Goal: Information Seeking & Learning: Check status

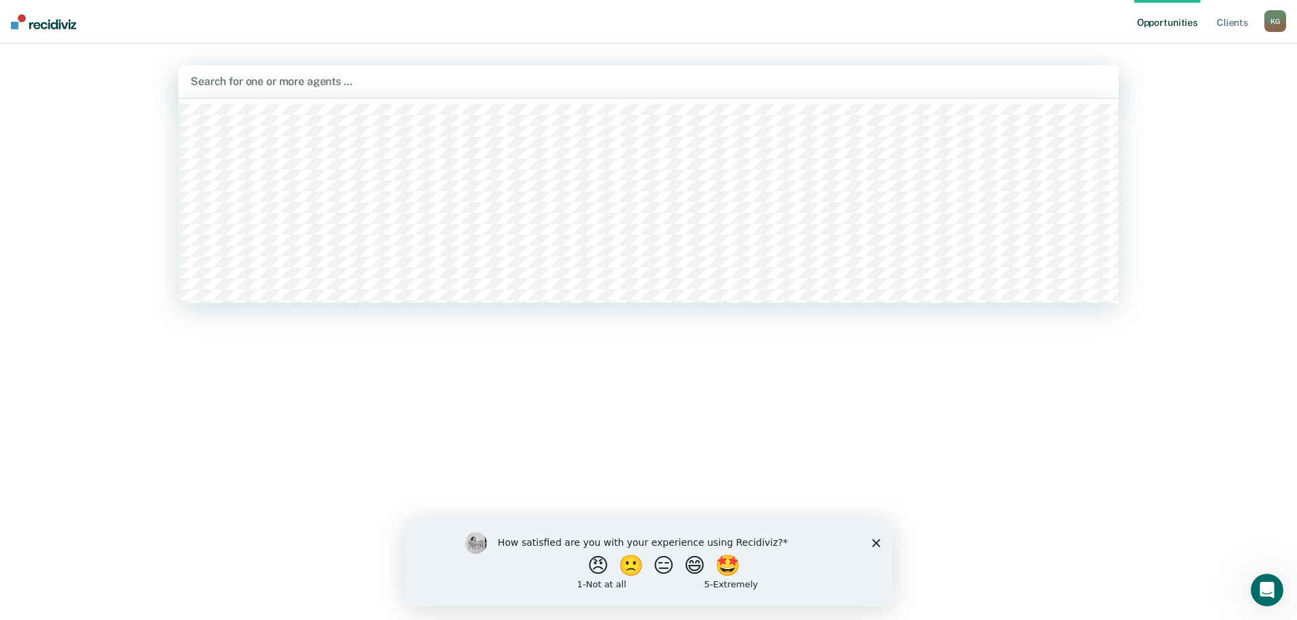
click at [352, 82] on div at bounding box center [649, 82] width 916 height 16
type input "ga"
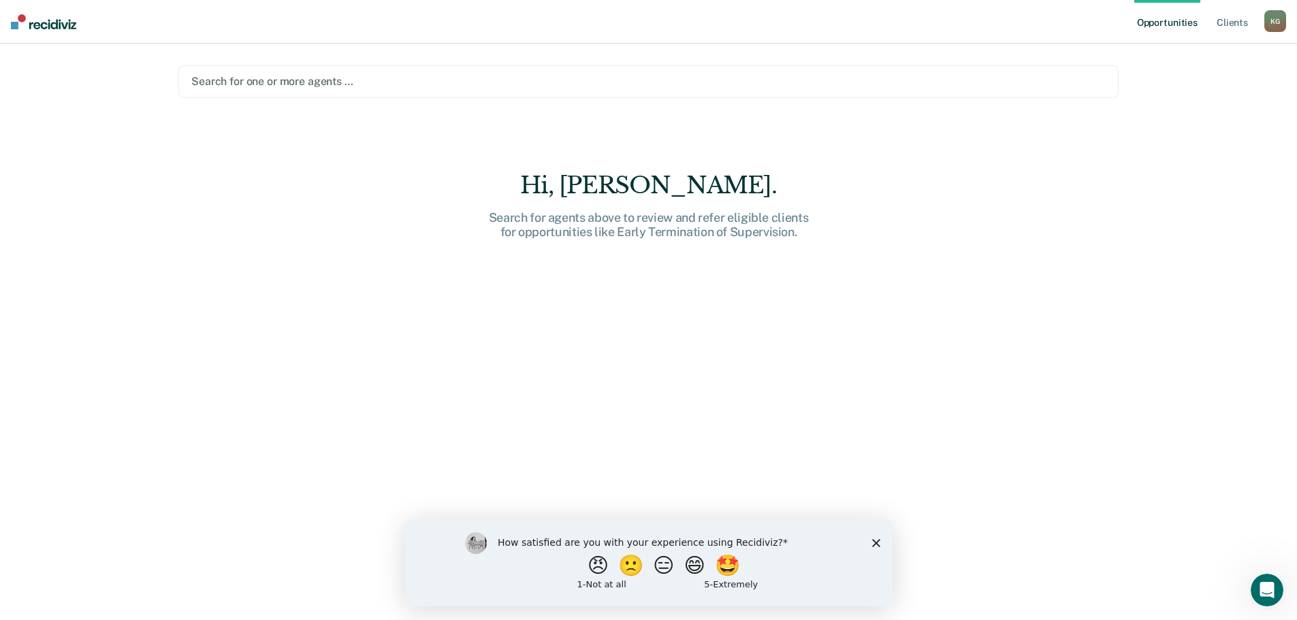
click at [221, 77] on div at bounding box center [648, 82] width 915 height 16
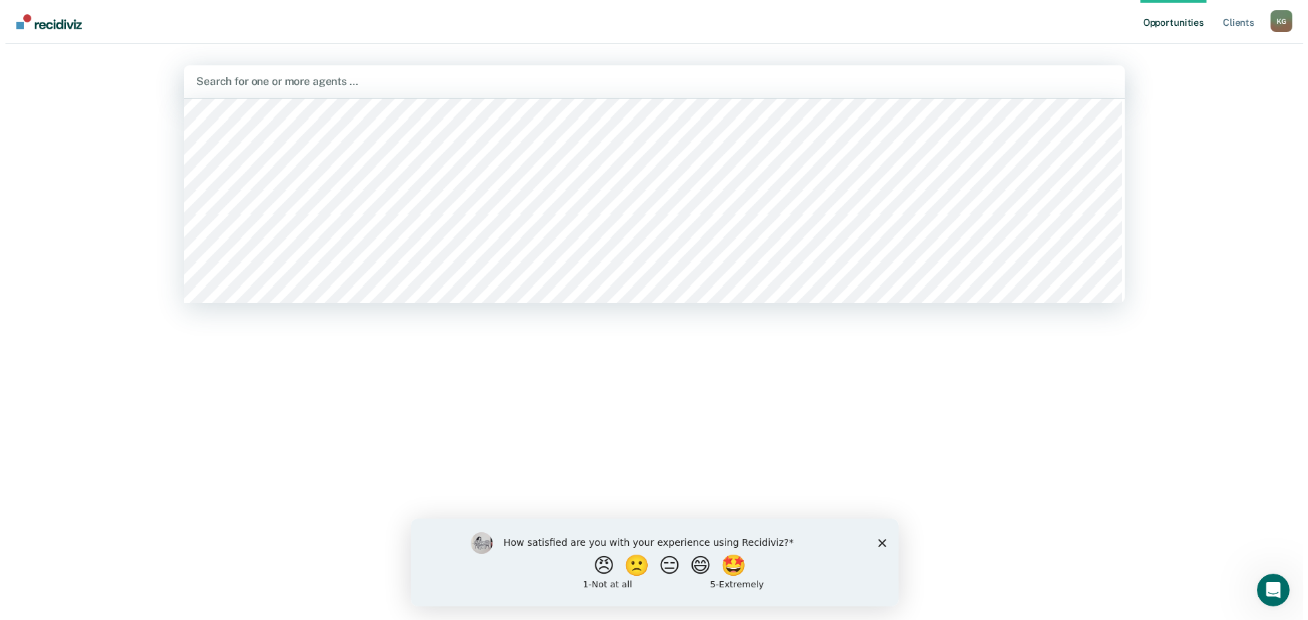
scroll to position [318, 0]
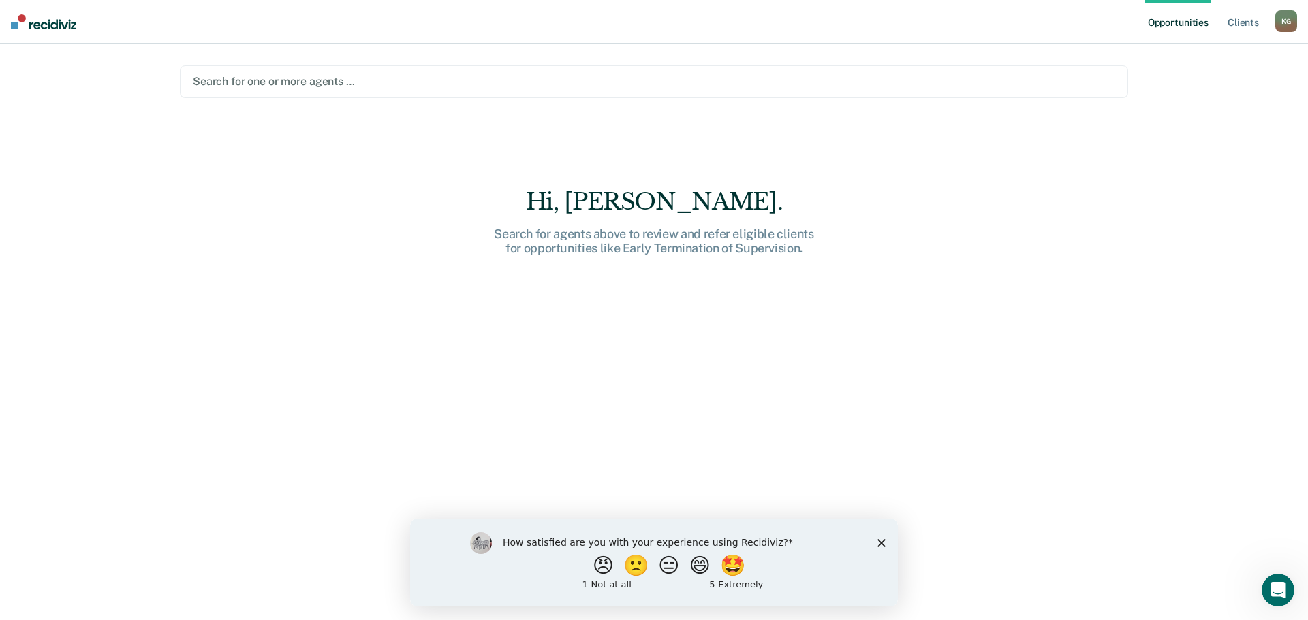
click at [268, 83] on div at bounding box center [654, 82] width 922 height 16
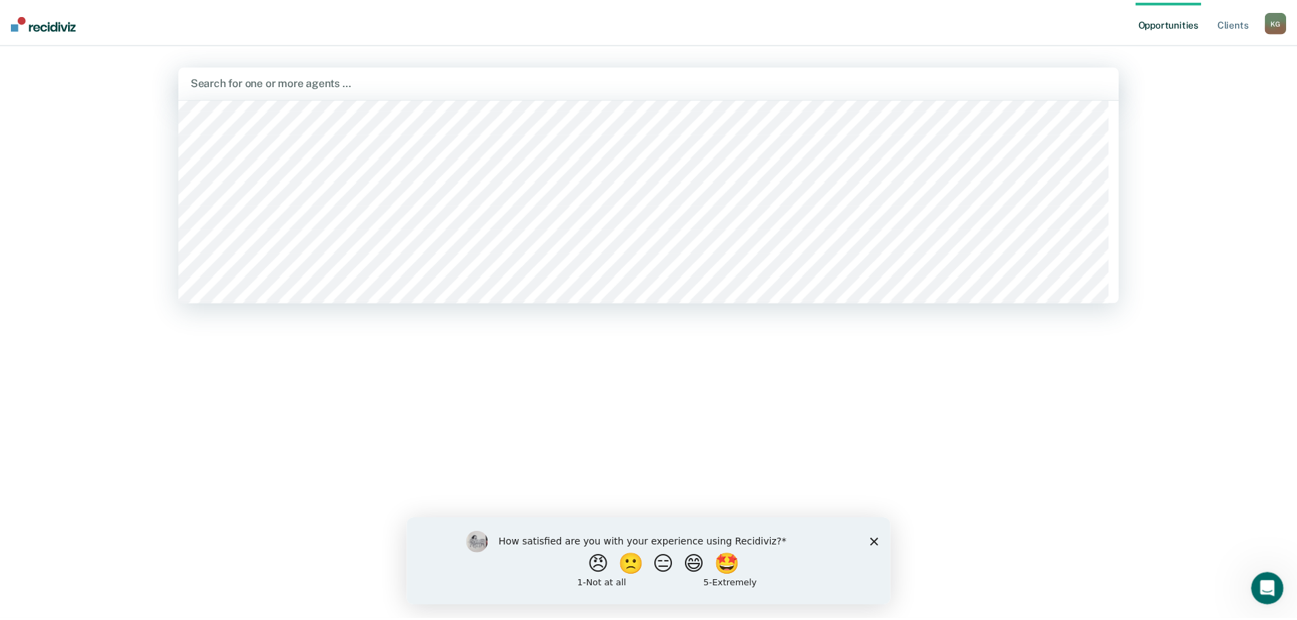
scroll to position [1498, 0]
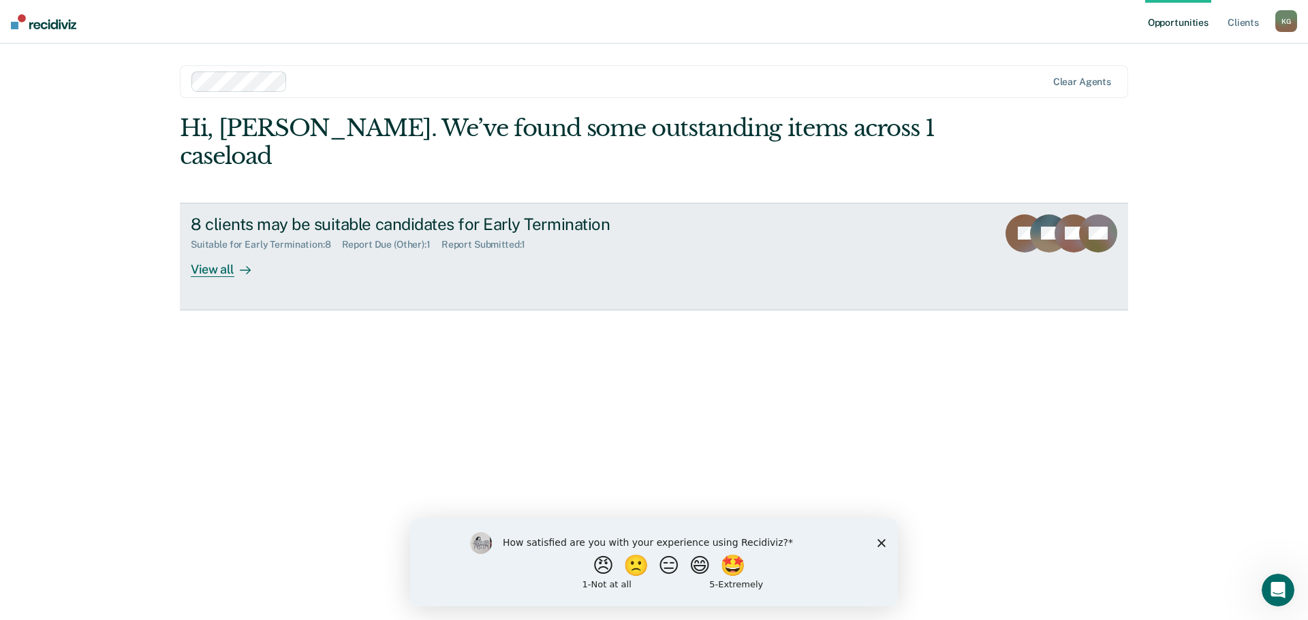
click at [215, 251] on div "View all" at bounding box center [229, 264] width 76 height 27
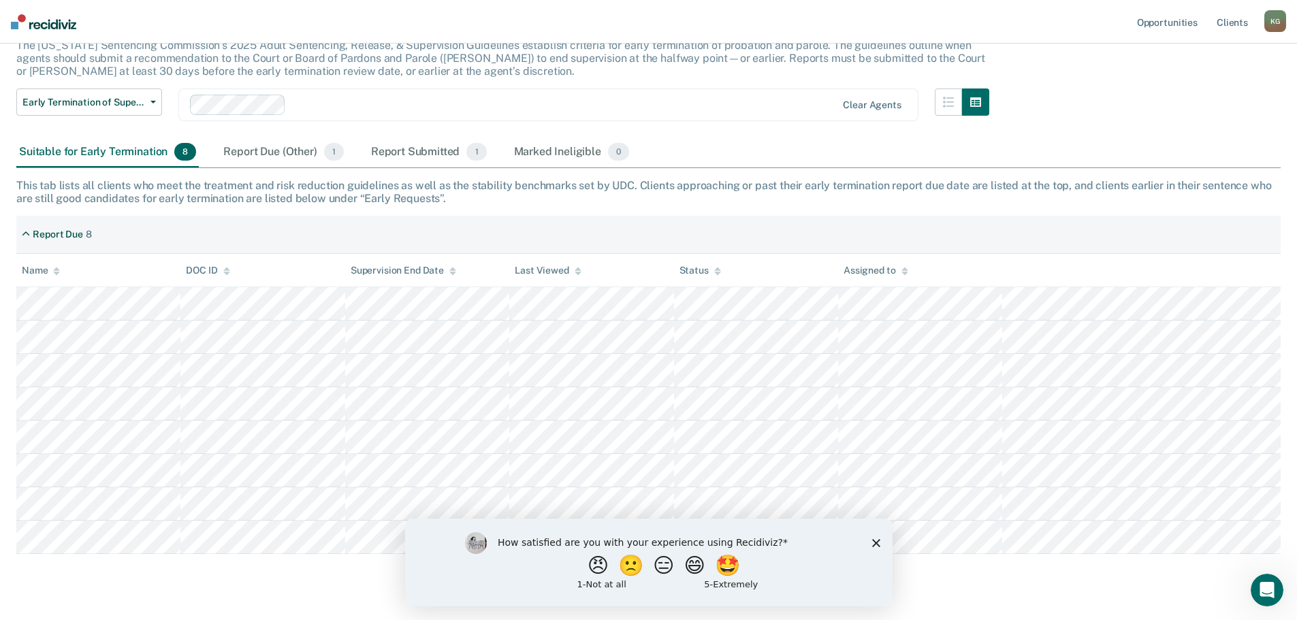
scroll to position [126, 0]
